Goal: Information Seeking & Learning: Learn about a topic

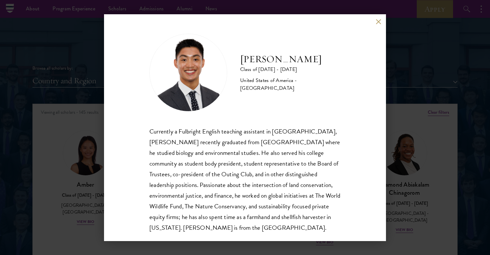
scroll to position [758, 0]
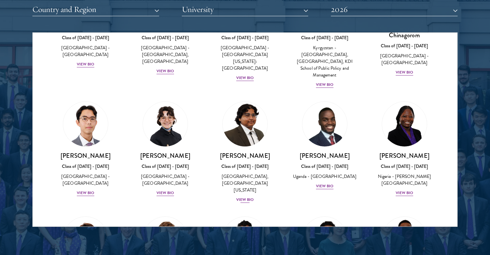
scroll to position [96, 0]
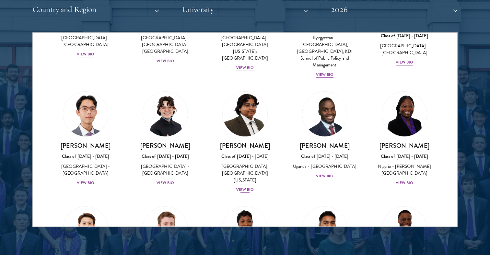
click at [250, 153] on div "Class of [DATE] - [DATE]" at bounding box center [245, 156] width 67 height 7
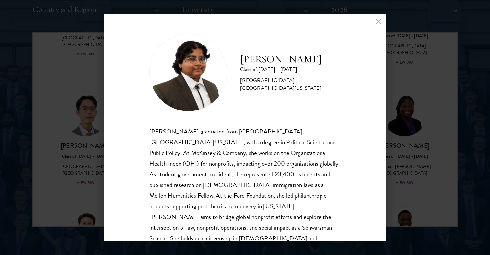
click at [395, 84] on div "[PERSON_NAME] Class of [DATE] - [DATE] [GEOGRAPHIC_DATA] - [GEOGRAPHIC_DATA], […" at bounding box center [245, 127] width 490 height 255
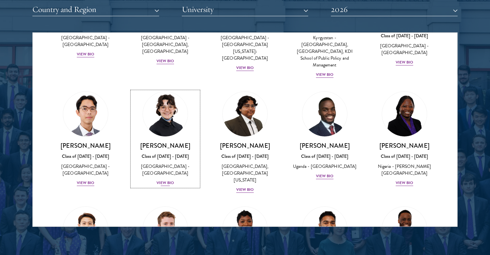
click at [162, 163] on div "[GEOGRAPHIC_DATA] - [GEOGRAPHIC_DATA]" at bounding box center [165, 170] width 67 height 14
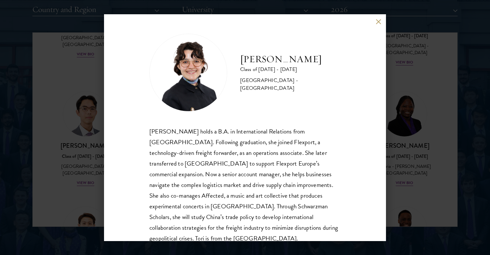
click at [60, 167] on div "[PERSON_NAME] Class of [DATE] - [DATE] [GEOGRAPHIC_DATA] - [GEOGRAPHIC_DATA] [P…" at bounding box center [245, 127] width 490 height 255
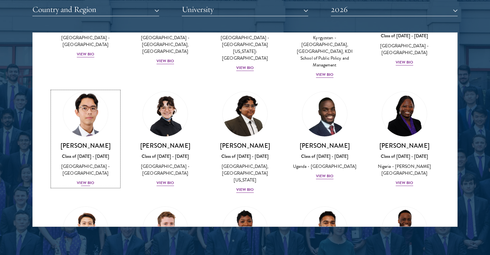
click at [90, 153] on div "Class of [DATE] - [DATE]" at bounding box center [85, 156] width 67 height 7
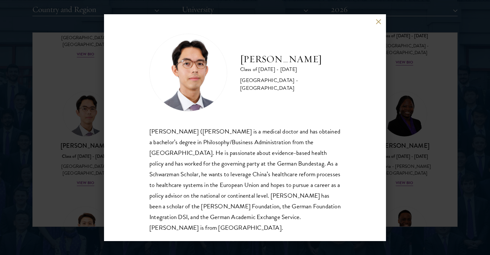
click at [63, 161] on div "[PERSON_NAME] Class of [DATE] - [DATE] [GEOGRAPHIC_DATA] - [GEOGRAPHIC_DATA] [P…" at bounding box center [245, 127] width 490 height 255
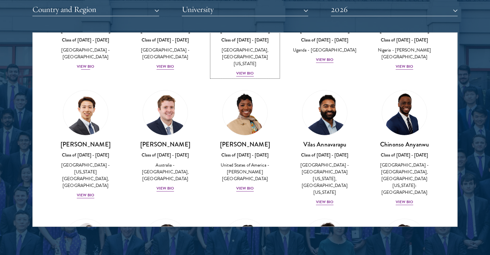
scroll to position [218, 0]
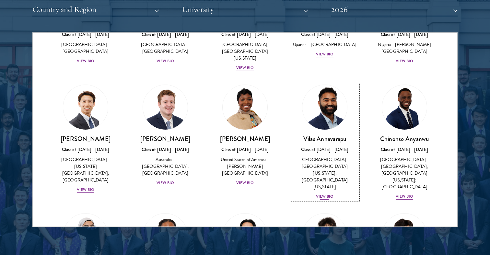
click at [324, 146] on div "Class of [DATE] - [DATE]" at bounding box center [324, 149] width 67 height 7
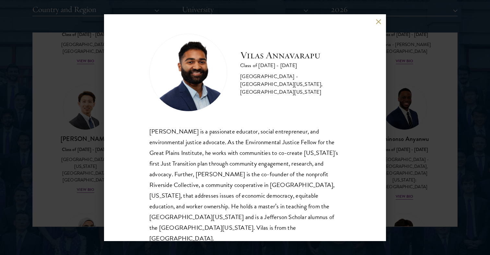
click at [64, 146] on div "[PERSON_NAME] Class of [DATE] - [DATE] [GEOGRAPHIC_DATA] - [GEOGRAPHIC_DATA][US…" at bounding box center [245, 127] width 490 height 255
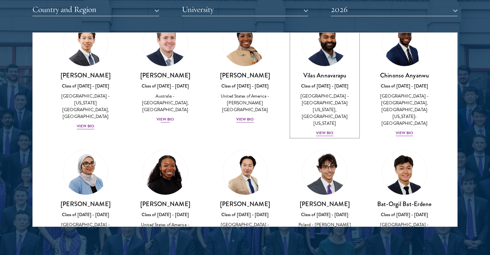
scroll to position [321, 0]
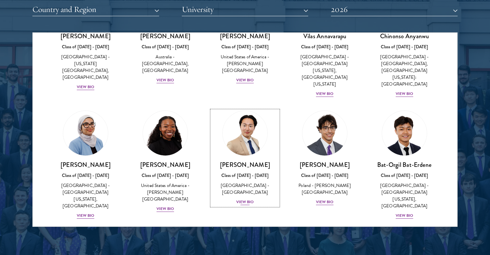
click at [232, 134] on link "[PERSON_NAME] Class of [DATE] - [DATE] [GEOGRAPHIC_DATA] - [GEOGRAPHIC_DATA] Vi…" at bounding box center [245, 157] width 67 height 95
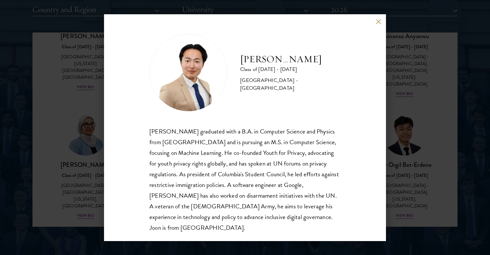
click at [71, 148] on div "[PERSON_NAME] Class of [DATE] - [DATE] [GEOGRAPHIC_DATA] - [GEOGRAPHIC_DATA] [P…" at bounding box center [245, 127] width 490 height 255
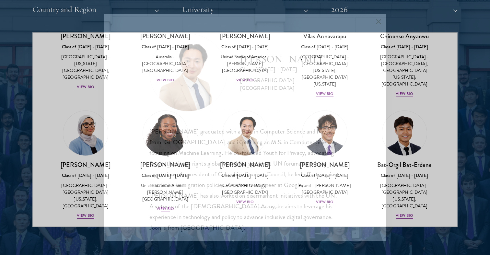
scroll to position [325, 0]
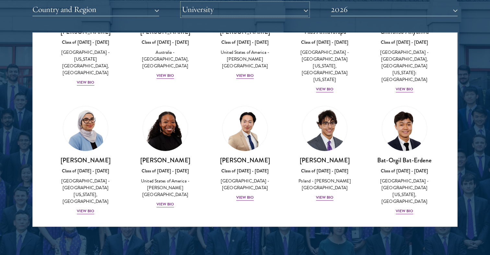
click at [233, 11] on button "University" at bounding box center [245, 9] width 127 height 13
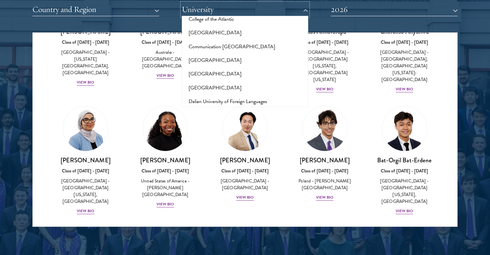
scroll to position [958, 0]
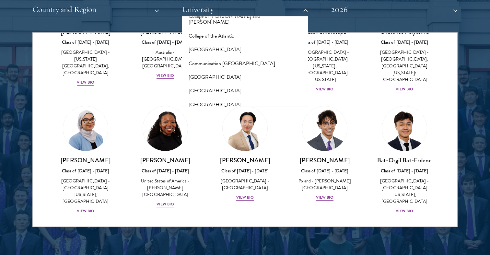
click at [224, 125] on button "[GEOGRAPHIC_DATA]" at bounding box center [245, 132] width 123 height 14
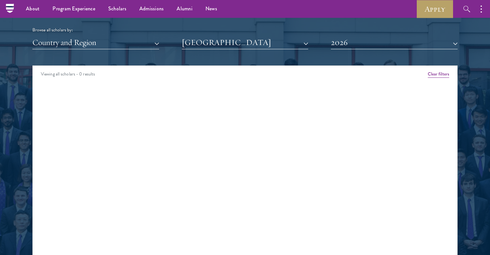
scroll to position [794, 0]
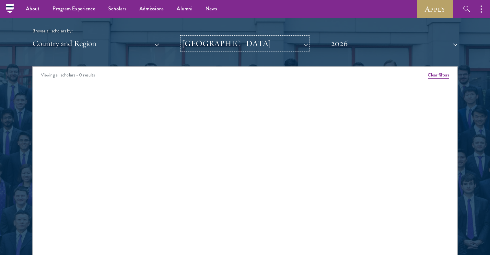
click at [236, 45] on button "[GEOGRAPHIC_DATA]" at bounding box center [245, 43] width 127 height 13
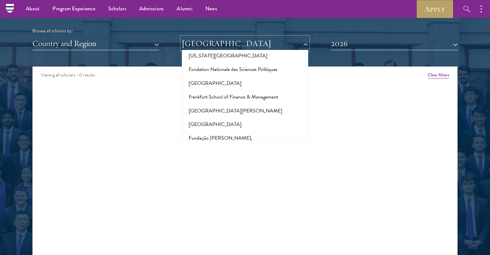
scroll to position [1374, 0]
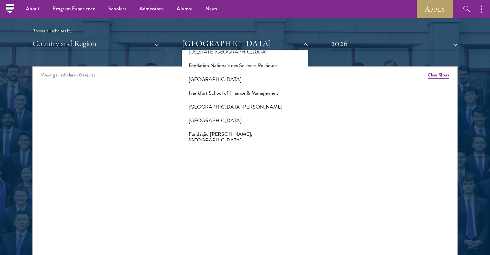
click at [231, 187] on button "[GEOGRAPHIC_DATA]" at bounding box center [245, 194] width 123 height 14
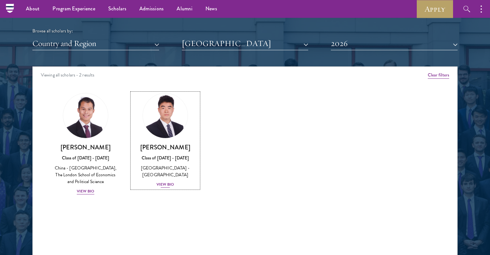
click at [159, 130] on img at bounding box center [165, 115] width 49 height 49
